Goal: Find specific page/section: Find specific page/section

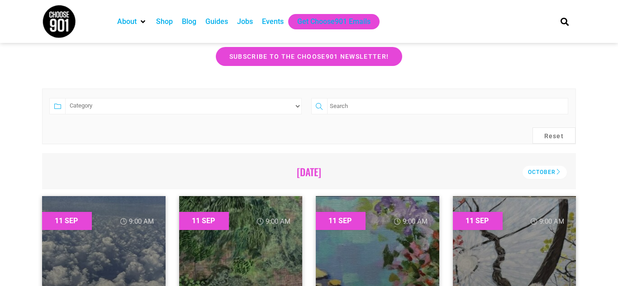
scroll to position [166, 0]
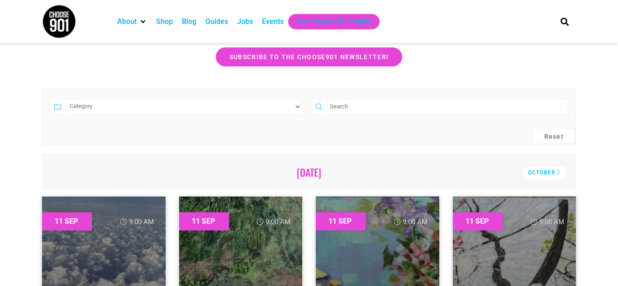
click at [266, 114] on select "Category Adults Only Career Comedy Education Family Family Friendly Festival Fi…" at bounding box center [183, 107] width 237 height 16
click at [65, 99] on select "Category Adults Only Career Comedy Education Family Family Friendly Festival Fi…" at bounding box center [183, 107] width 237 height 16
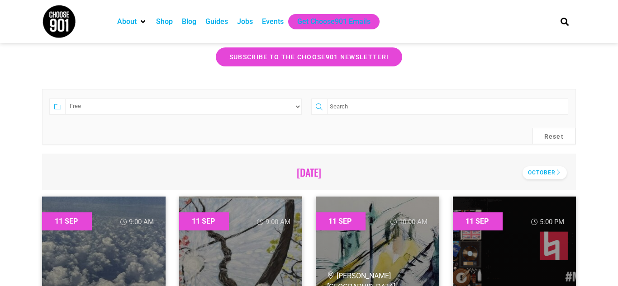
click at [549, 175] on div "October" at bounding box center [544, 172] width 44 height 13
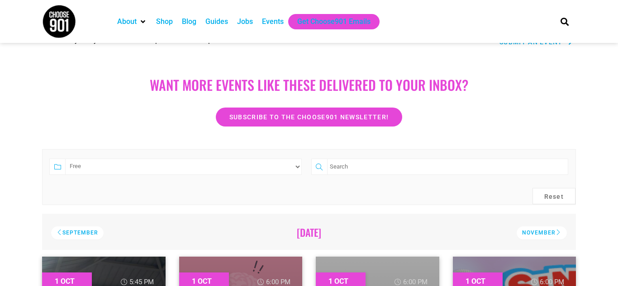
scroll to position [105, 0]
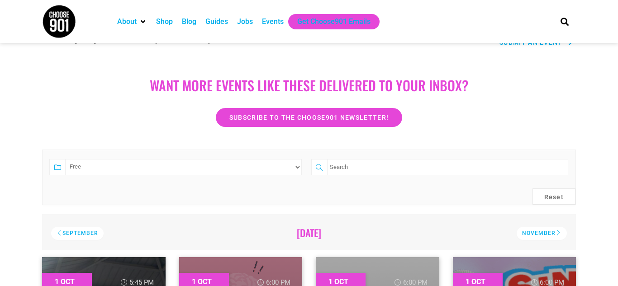
click at [125, 163] on select "Category Adults Only Career Comedy Education Family Family Friendly Festival Fi…" at bounding box center [183, 167] width 237 height 16
select select "72"
click at [65, 159] on select "Category Adults Only Career Comedy Education Family Family Friendly Festival Fi…" at bounding box center [183, 167] width 237 height 16
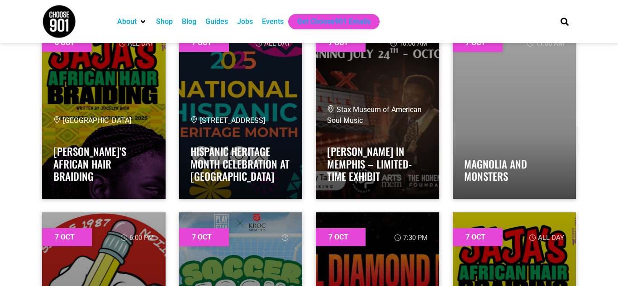
scroll to position [2682, 0]
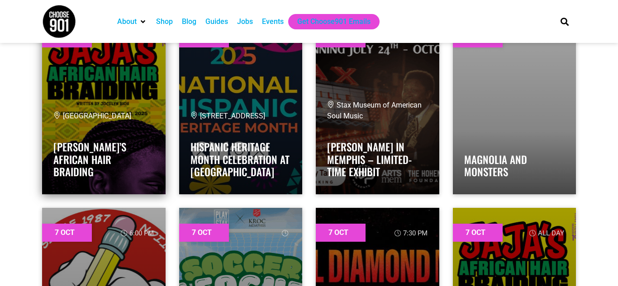
click at [133, 102] on link at bounding box center [103, 104] width 123 height 181
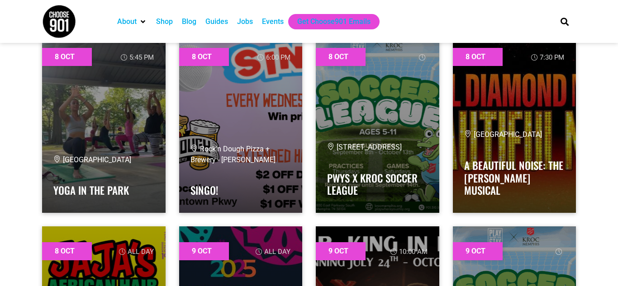
scroll to position [3246, 0]
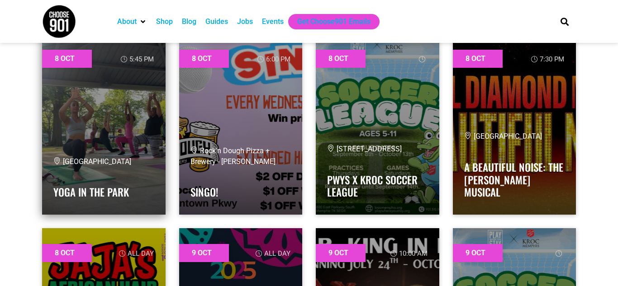
click at [143, 161] on div "[GEOGRAPHIC_DATA]" at bounding box center [103, 161] width 101 height 11
